Goal: Task Accomplishment & Management: Use online tool/utility

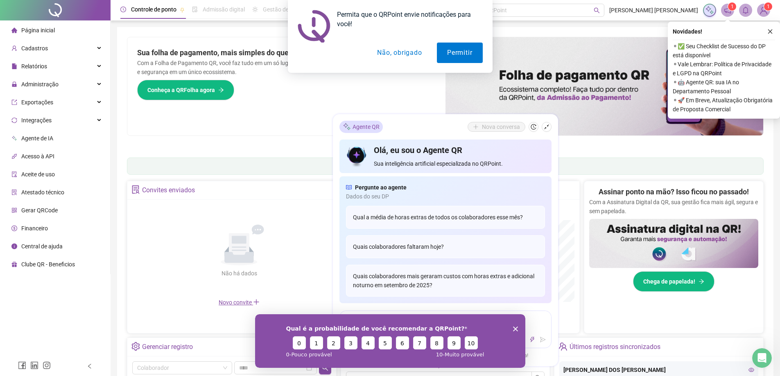
click at [386, 55] on button "Não, obrigado" at bounding box center [399, 53] width 65 height 20
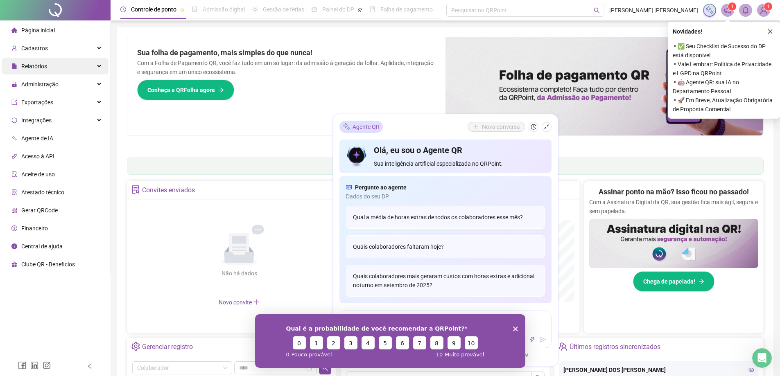
click at [32, 66] on span "Relatórios" at bounding box center [34, 66] width 26 height 7
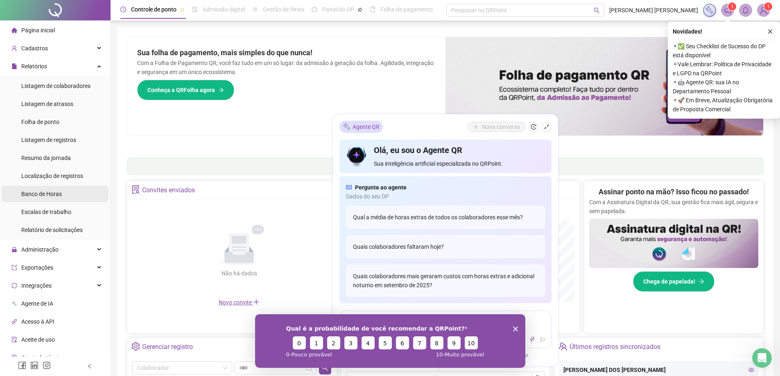
click at [40, 192] on span "Banco de Horas" at bounding box center [41, 194] width 41 height 7
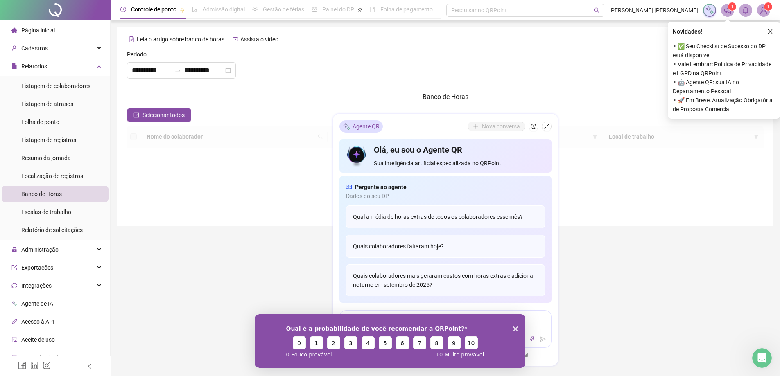
type input "**********"
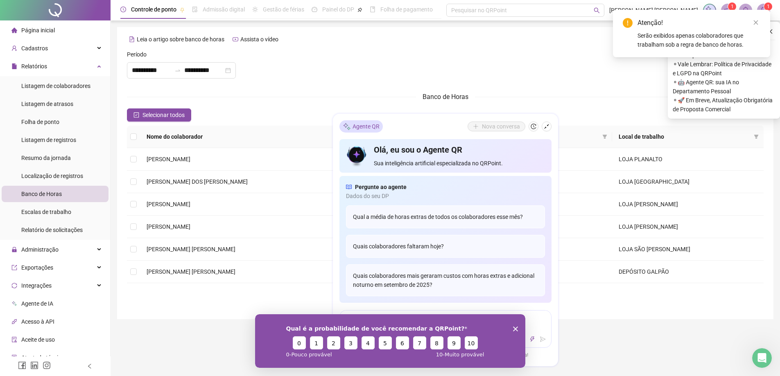
drag, startPoint x: 517, startPoint y: 329, endPoint x: 756, endPoint y: 614, distance: 371.9
click at [517, 329] on icon "Encerrar pesquisa" at bounding box center [514, 328] width 5 height 5
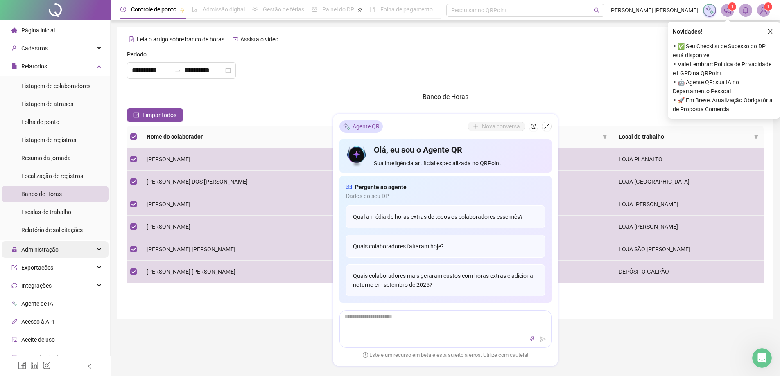
click at [34, 252] on span "Administração" at bounding box center [39, 249] width 37 height 7
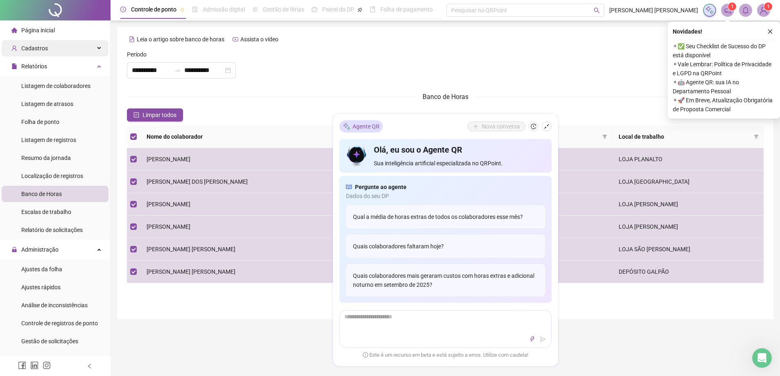
click at [44, 45] on span "Cadastros" at bounding box center [34, 48] width 27 height 7
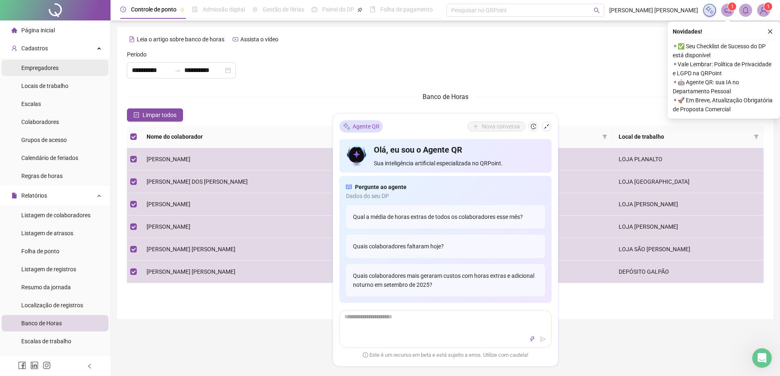
click at [41, 67] on span "Empregadores" at bounding box center [39, 68] width 37 height 7
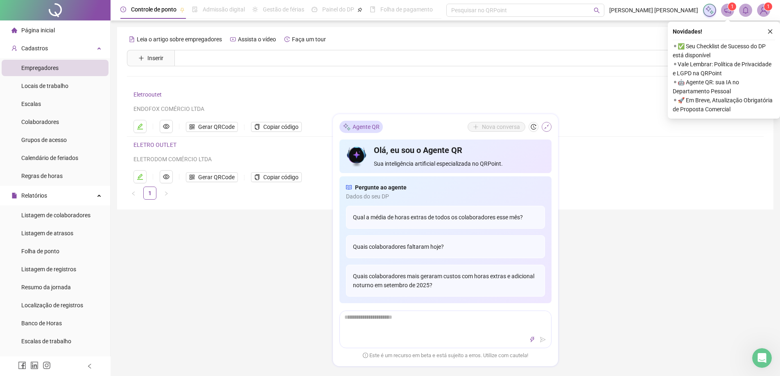
click at [545, 128] on icon "shrink" at bounding box center [546, 126] width 5 height 5
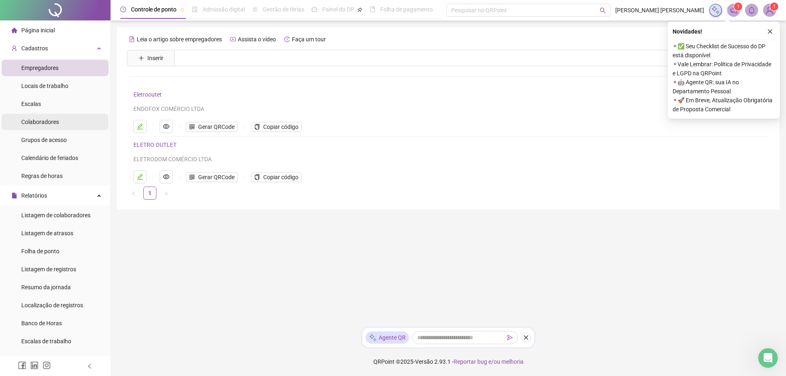
click at [40, 122] on span "Colaboradores" at bounding box center [40, 122] width 38 height 7
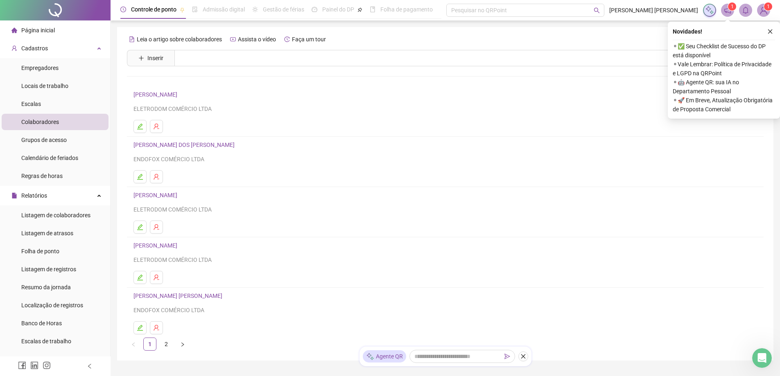
click at [162, 144] on link "[PERSON_NAME] DOS [PERSON_NAME]" at bounding box center [185, 145] width 104 height 7
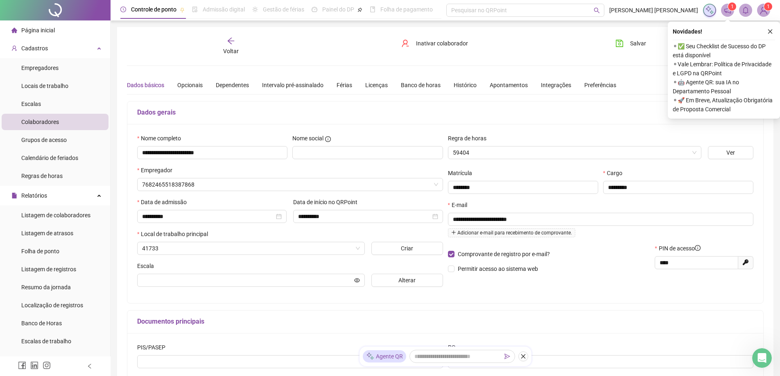
type input "**********"
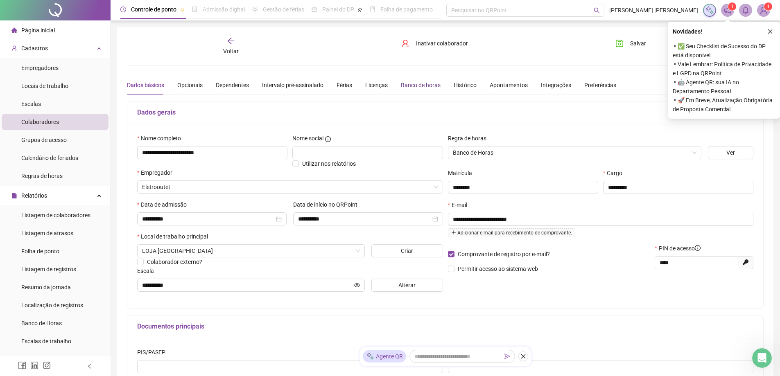
click at [412, 86] on div "Banco de horas" at bounding box center [421, 85] width 40 height 9
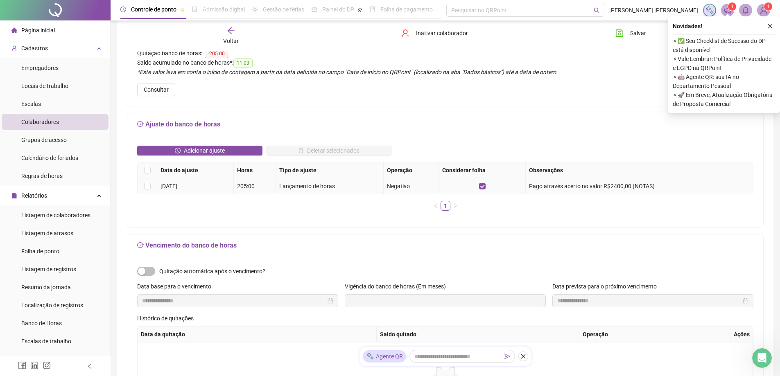
scroll to position [79, 0]
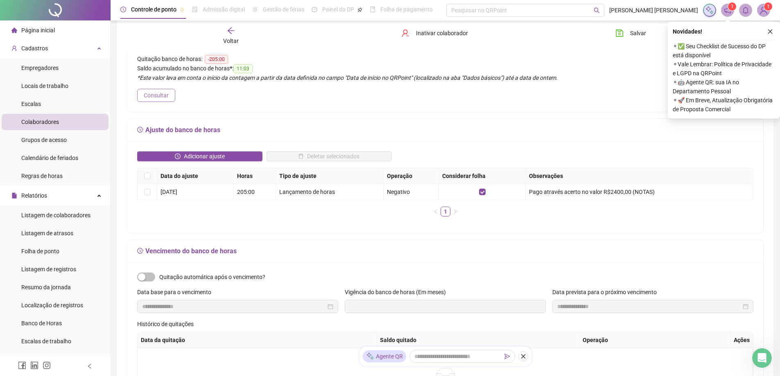
click at [163, 99] on button "Consultar" at bounding box center [156, 95] width 38 height 13
click at [40, 324] on span "Banco de Horas" at bounding box center [41, 323] width 41 height 7
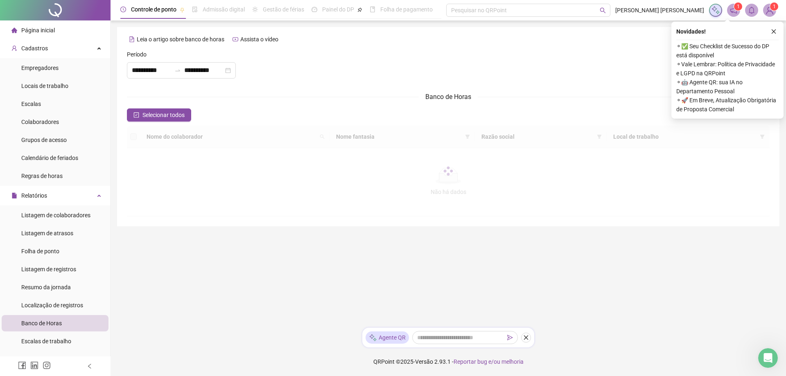
type input "**********"
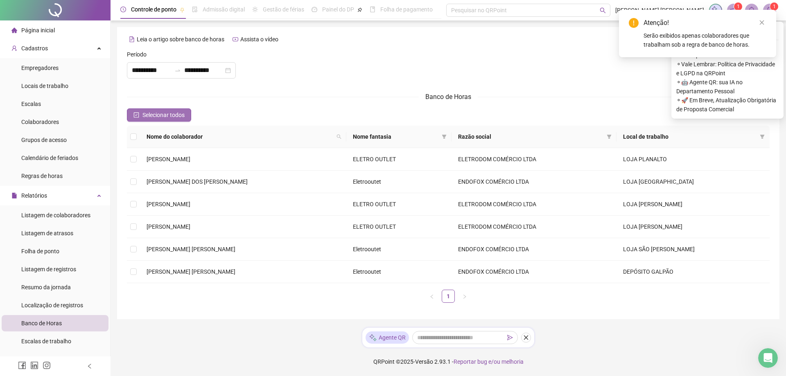
click at [136, 114] on icon "check-square" at bounding box center [136, 115] width 6 height 6
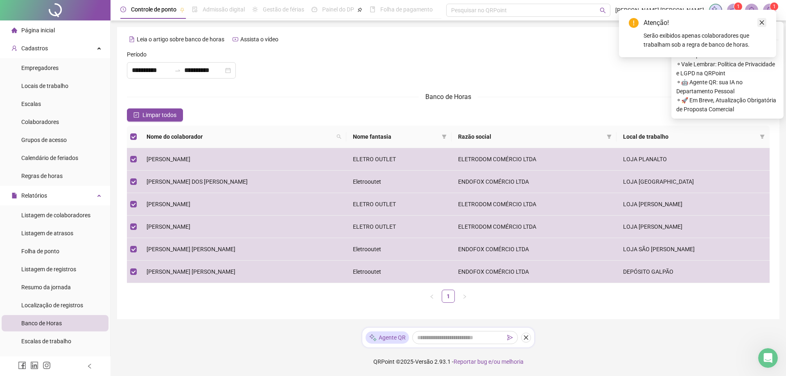
click at [760, 22] on icon "close" at bounding box center [762, 23] width 6 height 6
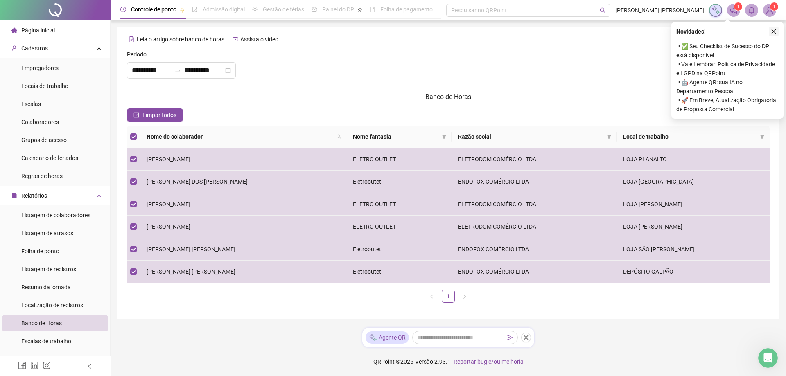
click at [774, 30] on icon "close" at bounding box center [774, 32] width 6 height 6
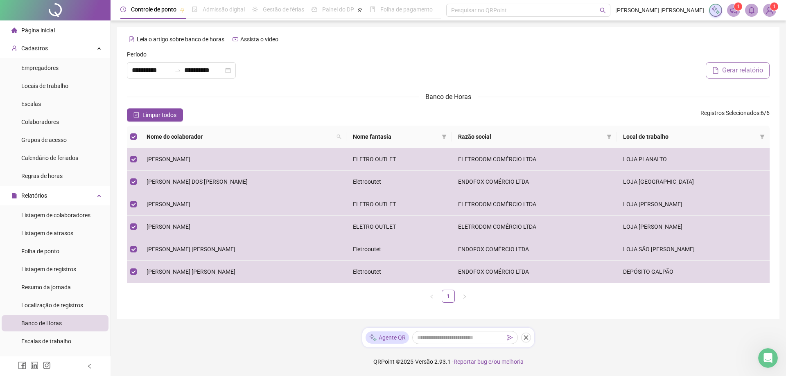
click at [737, 71] on span "Gerar relatório" at bounding box center [742, 70] width 41 height 10
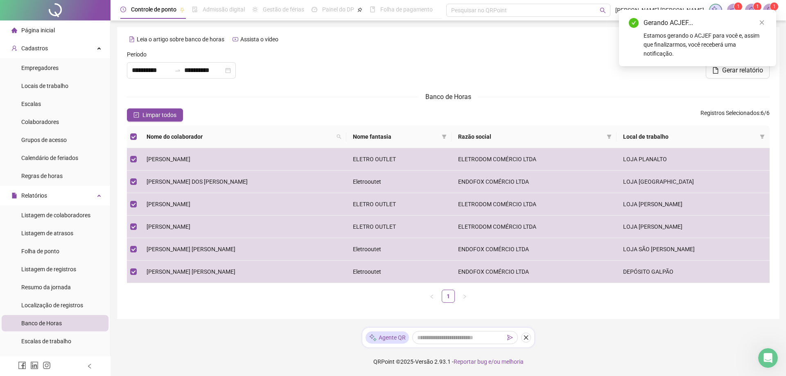
click at [664, 37] on div "Estamos gerando o ACJEF para você e, assim que finalizarmos, você receberá uma …" at bounding box center [704, 44] width 123 height 27
click at [762, 22] on icon "close" at bounding box center [762, 22] width 5 height 5
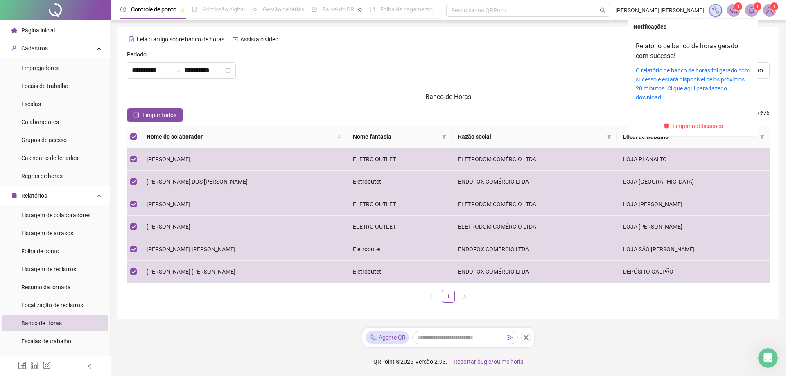
click at [754, 14] on span at bounding box center [751, 10] width 13 height 13
click at [668, 77] on link "O relatório de banco de horas foi gerado com sucesso e estará disponível pelos …" at bounding box center [693, 84] width 114 height 34
